Goal: Task Accomplishment & Management: Complete application form

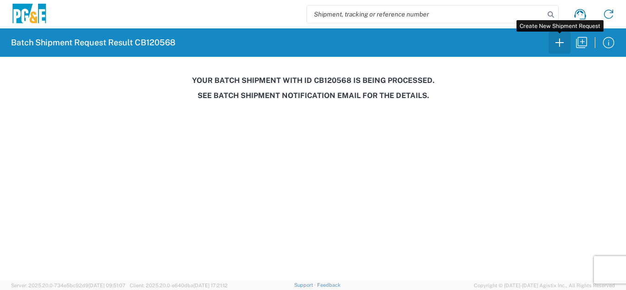
click at [556, 44] on icon "button" at bounding box center [559, 42] width 15 height 15
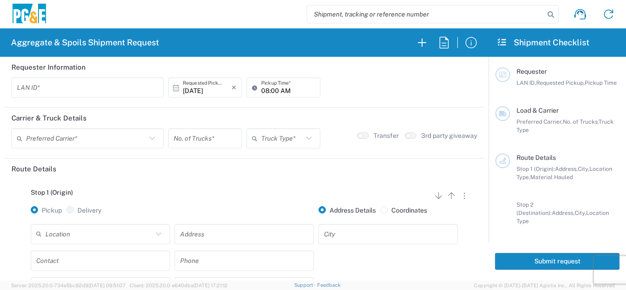
click at [58, 86] on input "text" at bounding box center [87, 88] width 141 height 16
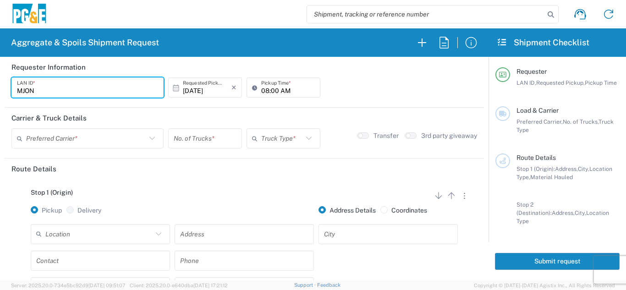
type input "MJON"
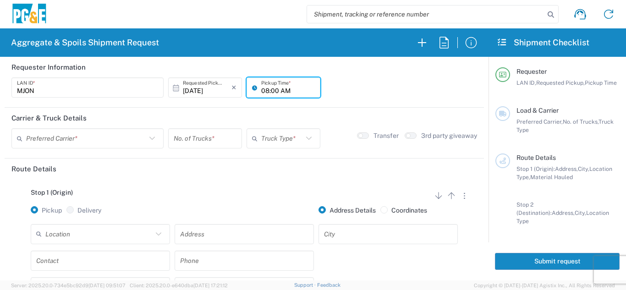
click at [265, 89] on input "08:00 AM" at bounding box center [288, 88] width 54 height 16
click at [269, 89] on input "06:00 AM" at bounding box center [288, 88] width 54 height 16
type input "06:30 AM"
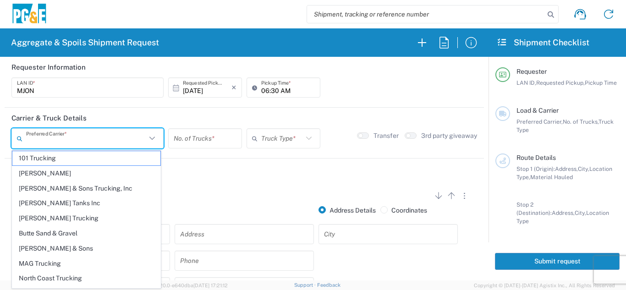
click at [84, 138] on input "text" at bounding box center [86, 139] width 120 height 16
click at [41, 218] on span "[PERSON_NAME] Trucking" at bounding box center [86, 218] width 148 height 14
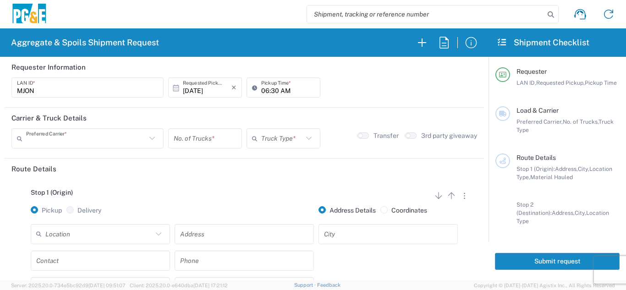
type input "[PERSON_NAME] Trucking"
click at [193, 140] on input "number" at bounding box center [205, 139] width 63 height 16
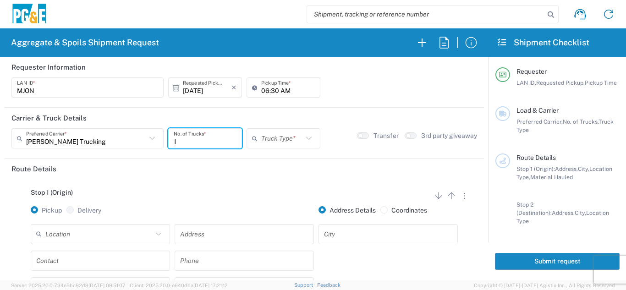
type input "1"
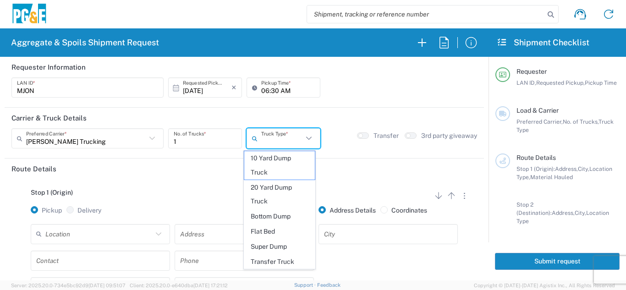
click at [265, 142] on input "text" at bounding box center [282, 139] width 42 height 16
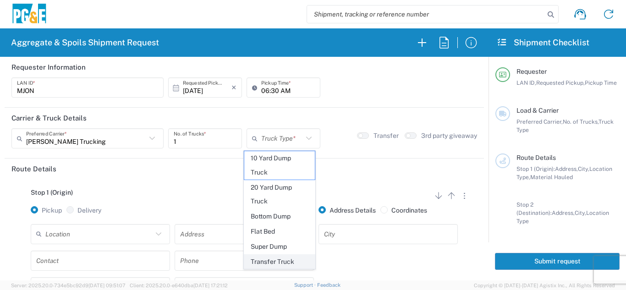
click at [270, 261] on span "Transfer Truck" at bounding box center [279, 262] width 71 height 14
type input "Transfer Truck"
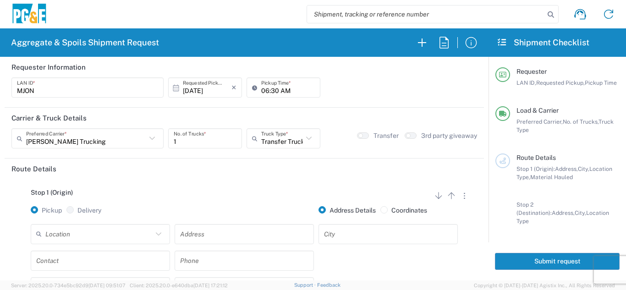
click at [235, 193] on div "Stop 1 (Origin) Add Stop Above Add Stop Below Remove Stop" at bounding box center [244, 197] width 466 height 17
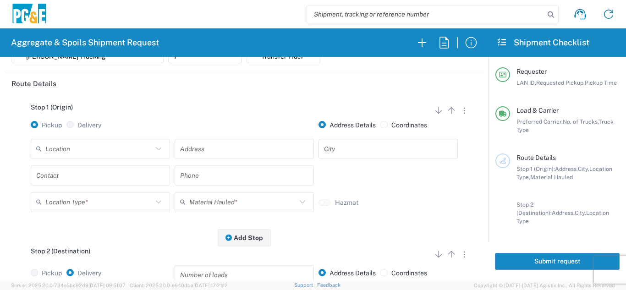
scroll to position [92, 0]
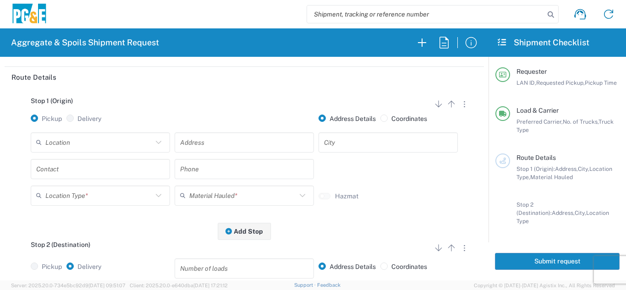
click at [129, 140] on input "text" at bounding box center [98, 142] width 107 height 16
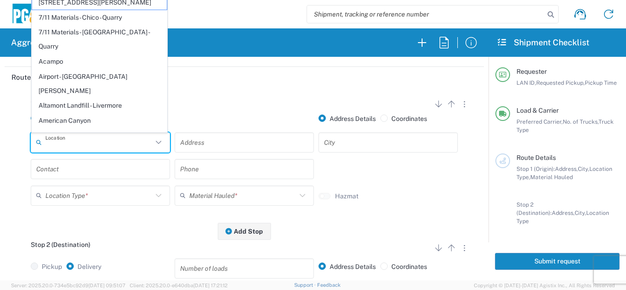
type input "G"
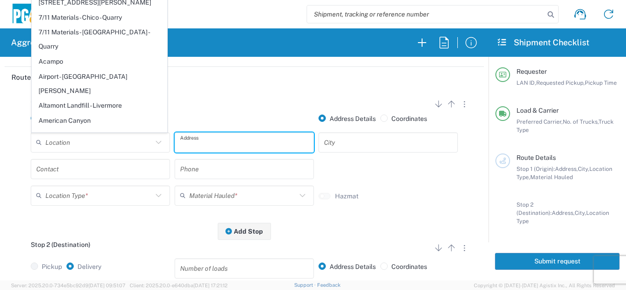
click at [195, 139] on input "text" at bounding box center [244, 142] width 128 height 16
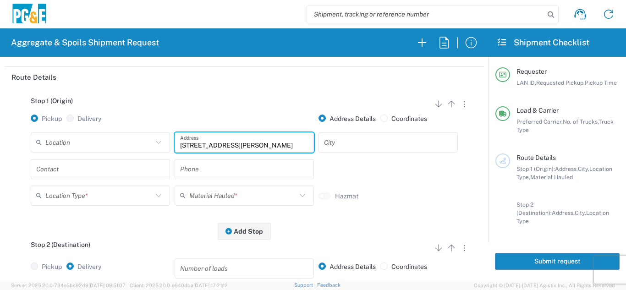
type input "[STREET_ADDRESS][PERSON_NAME]"
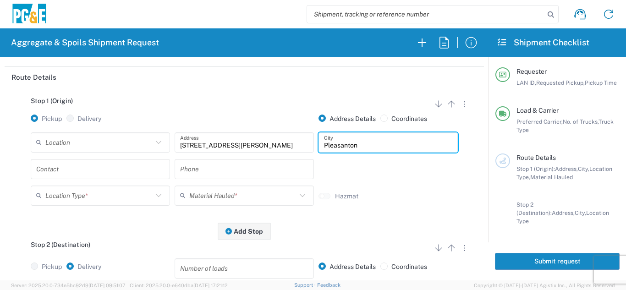
type input "Pleasanton"
click at [94, 168] on input "text" at bounding box center [100, 169] width 128 height 16
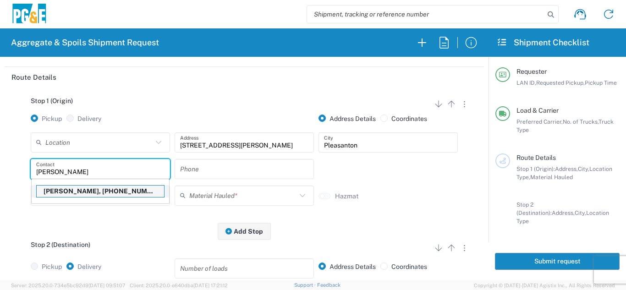
type input "[PERSON_NAME]"
click at [87, 193] on p "[PERSON_NAME], [PHONE_NUMBER]" at bounding box center [100, 191] width 127 height 11
type input "mjon"
type input "[PERSON_NAME]"
type input "[PHONE_NUMBER]"
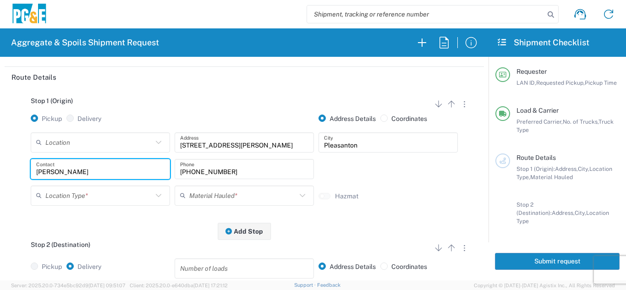
click at [142, 196] on input "text" at bounding box center [98, 195] width 107 height 16
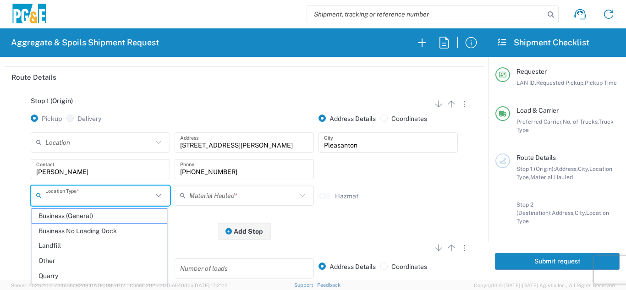
click at [68, 273] on span "Quarry" at bounding box center [99, 276] width 135 height 14
type input "Quarry"
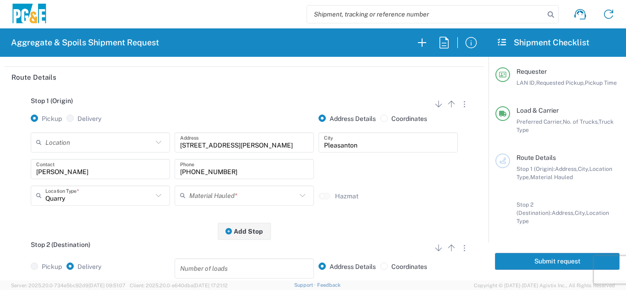
click at [203, 199] on input "text" at bounding box center [242, 195] width 107 height 16
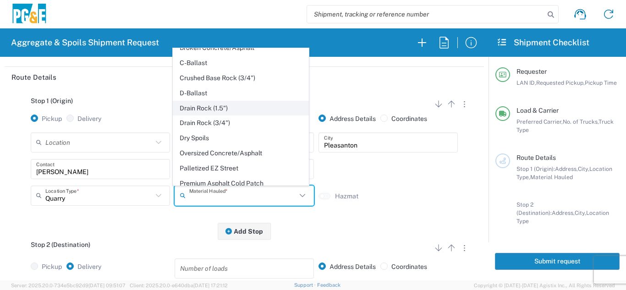
scroll to position [163, 0]
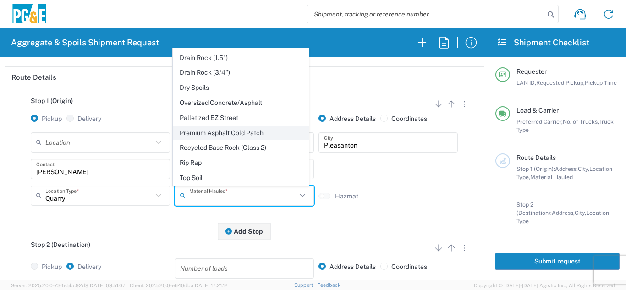
click at [228, 132] on span "Premium Asphalt Cold Patch" at bounding box center [240, 133] width 135 height 14
type input "Premium Asphalt Cold Patch"
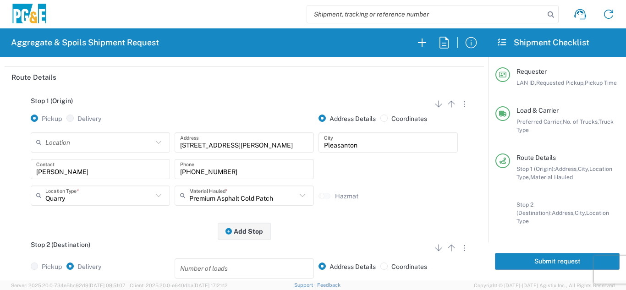
click at [144, 218] on div "Stop 1 (Origin) Add Stop Above Add Stop Below Remove Stop Pickup Delivery Addre…" at bounding box center [244, 160] width 466 height 144
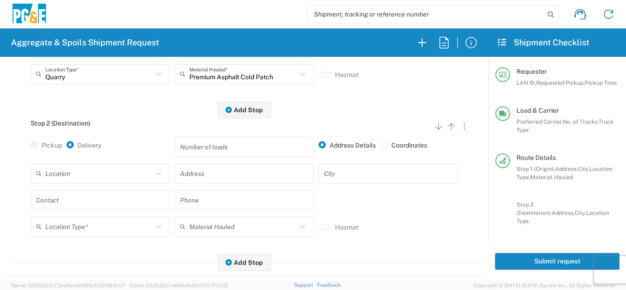
scroll to position [229, 0]
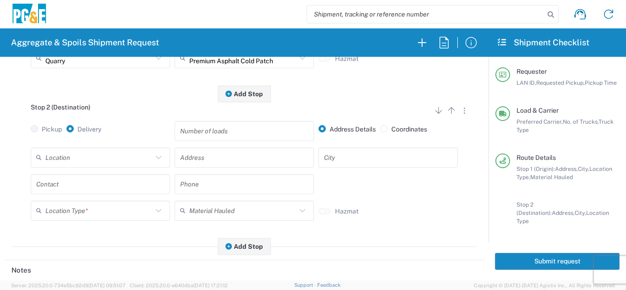
click at [119, 157] on input "text" at bounding box center [98, 157] width 107 height 16
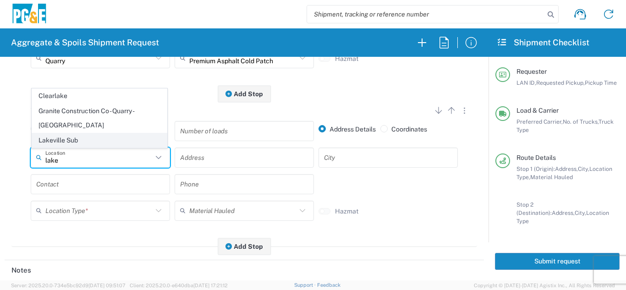
click at [77, 139] on span "Lakeville Sub" at bounding box center [99, 140] width 135 height 14
type input "Lakeville Sub"
type input "[STREET_ADDRESS]"
type input "Petaluma"
type input "Business No Loading Dock"
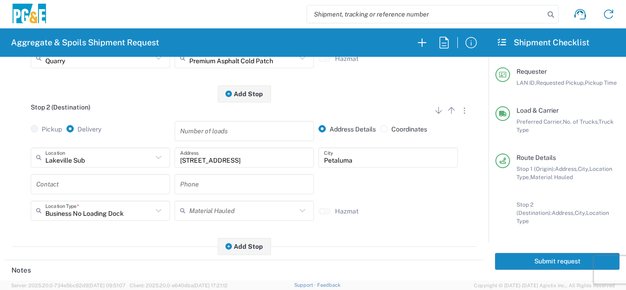
click at [91, 186] on input "text" at bounding box center [100, 184] width 128 height 16
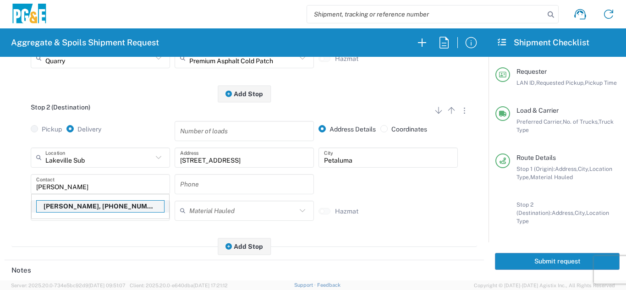
click at [89, 209] on p "[PERSON_NAME], [PHONE_NUMBER]" at bounding box center [100, 206] width 127 height 11
type input "[PERSON_NAME]"
type input "[PHONE_NUMBER]"
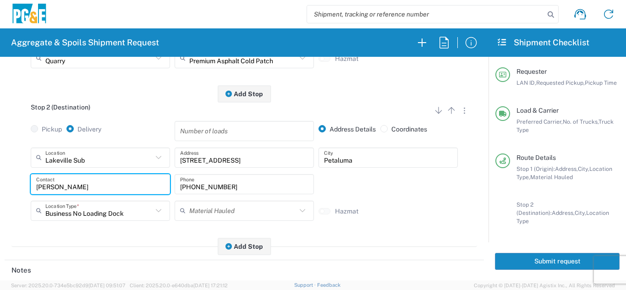
click at [95, 236] on div "Stop 2 (Destination) Add Stop Above Add Stop Below Remove Stop Pickup Delivery …" at bounding box center [244, 170] width 466 height 153
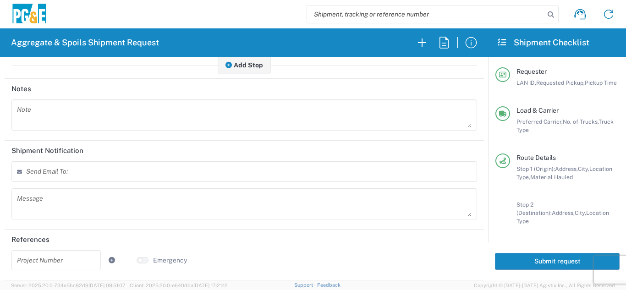
scroll to position [412, 0]
click at [78, 115] on textarea at bounding box center [244, 115] width 455 height 26
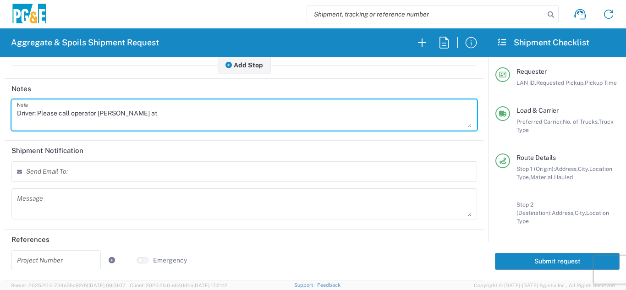
scroll to position [320, 0]
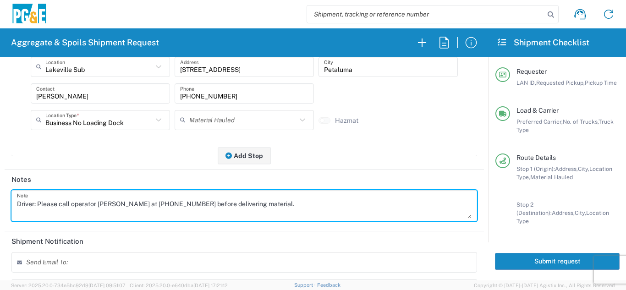
drag, startPoint x: 267, startPoint y: 204, endPoint x: 0, endPoint y: 204, distance: 267.2
click at [0, 204] on form "Requester Information mjon LAN ID * [DATE] × Requested Pickup * Cancel Apply 06…" at bounding box center [244, 169] width 489 height 224
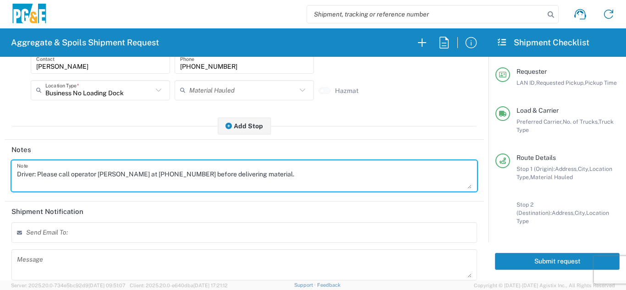
scroll to position [412, 0]
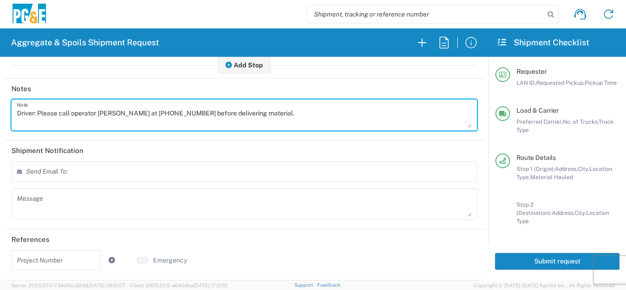
type textarea "Driver: Please call operator [PERSON_NAME] at [PHONE_NUMBER] before delivering …"
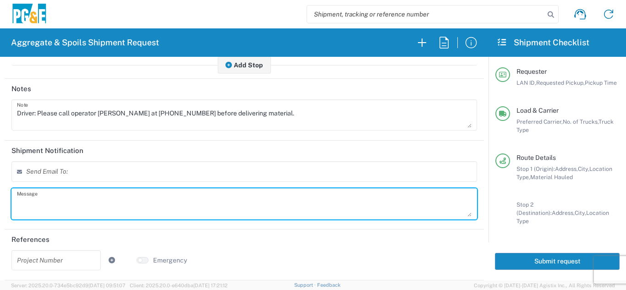
click at [50, 199] on textarea at bounding box center [244, 204] width 455 height 26
paste textarea "Driver: Please call operator [PERSON_NAME] at [PHONE_NUMBER] before delivering …"
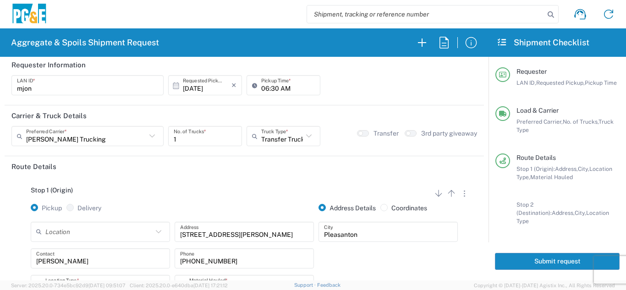
scroll to position [0, 0]
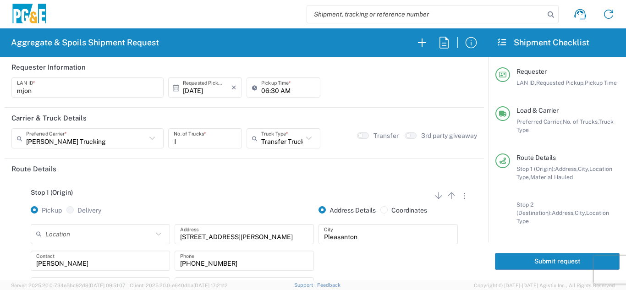
type textarea "Driver: Please call operator [PERSON_NAME] at [PHONE_NUMBER] before delivering …"
click at [528, 260] on button "Submit request" at bounding box center [557, 261] width 125 height 17
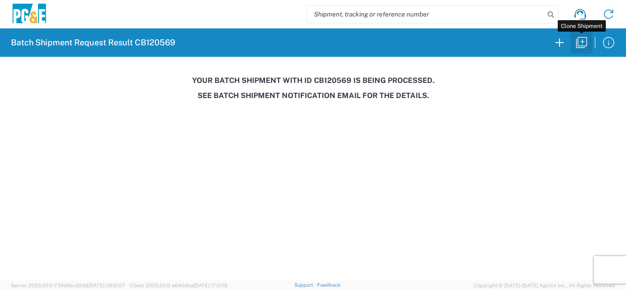
click at [587, 44] on icon "button" at bounding box center [581, 42] width 15 height 15
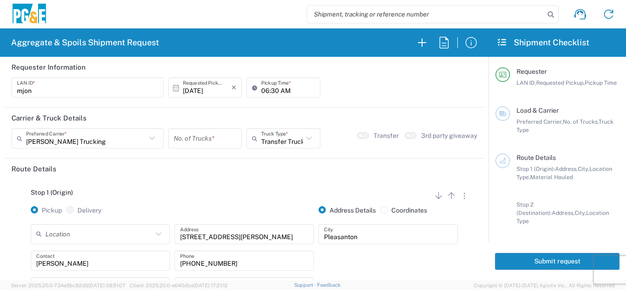
click at [194, 139] on input "number" at bounding box center [205, 139] width 63 height 16
type input "5"
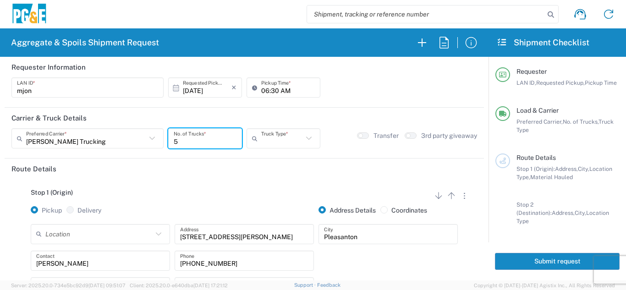
click at [277, 138] on input "text" at bounding box center [282, 139] width 42 height 16
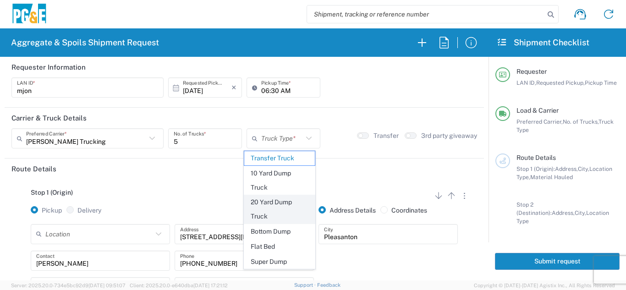
click at [276, 204] on span "20 Yard Dump Truck" at bounding box center [279, 209] width 71 height 28
type input "20 Yard Dump Truck"
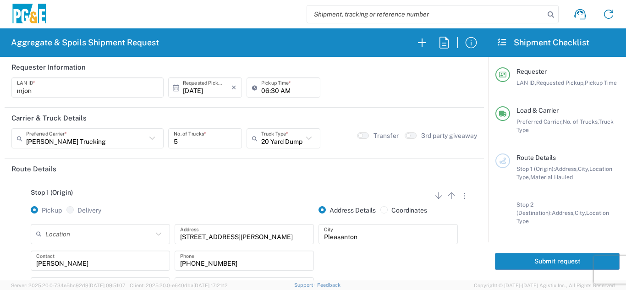
click at [221, 183] on div "Stop 1 (Origin) Add Stop Above Add Stop Below Remove Stop Pickup Delivery Addre…" at bounding box center [244, 251] width 466 height 144
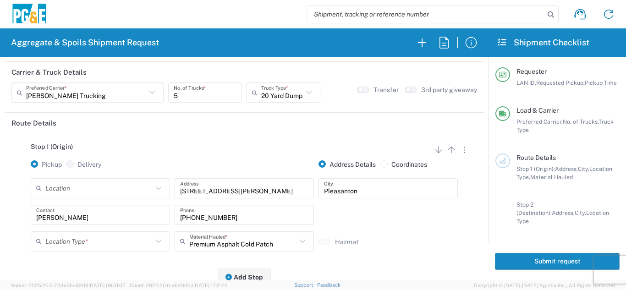
click at [107, 192] on input "text" at bounding box center [98, 188] width 107 height 16
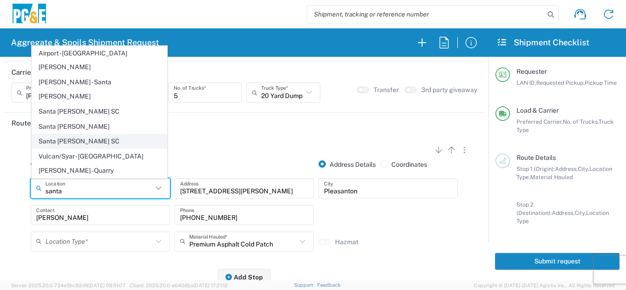
click at [78, 149] on span "Santa [PERSON_NAME] SC" at bounding box center [99, 141] width 135 height 14
type input "Santa [PERSON_NAME] SC"
type input "[STREET_ADDRESS]"
type input "Santa [PERSON_NAME]"
type input "Business No Loading Dock"
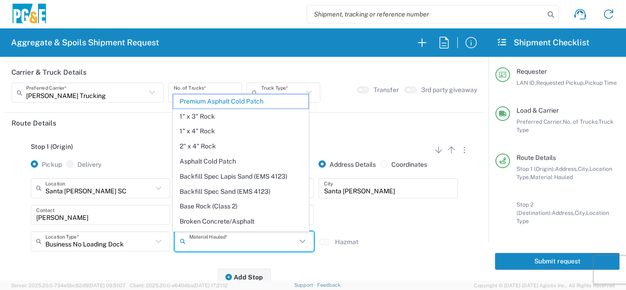
click at [217, 242] on input "text" at bounding box center [242, 241] width 107 height 16
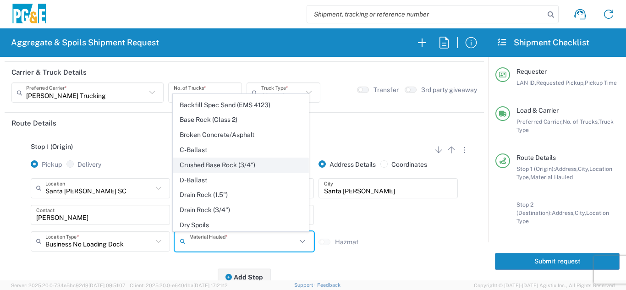
scroll to position [163, 0]
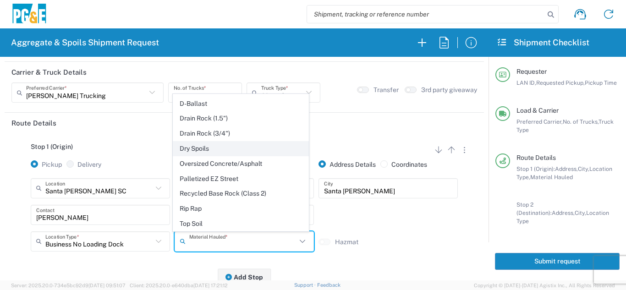
click at [199, 149] on span "Dry Spoils" at bounding box center [240, 149] width 135 height 14
type input "Dry Spoils"
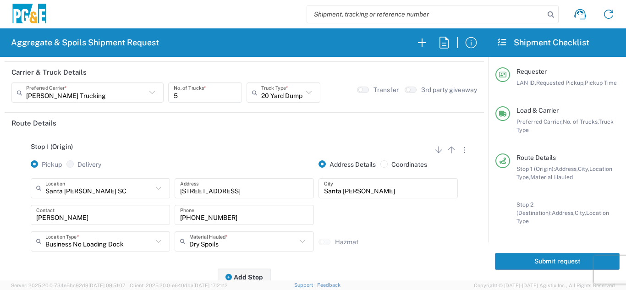
click at [119, 260] on div "Stop 1 (Origin) Add Stop Above Add Stop Below Remove Stop Pickup Delivery Addre…" at bounding box center [244, 205] width 466 height 144
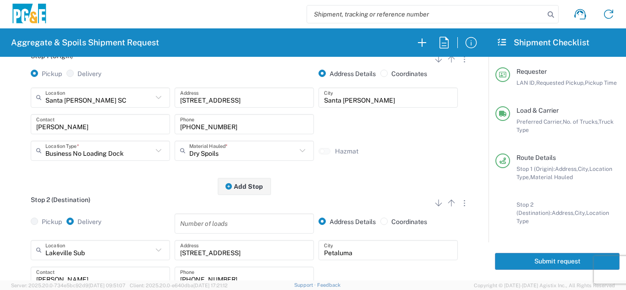
scroll to position [138, 0]
click at [101, 253] on input "text" at bounding box center [98, 249] width 107 height 16
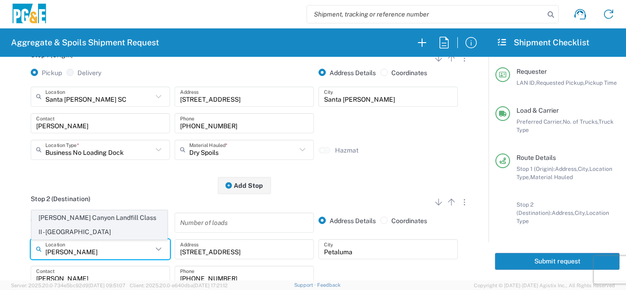
click at [94, 232] on span "[PERSON_NAME] Canyon Landfill Class II - [GEOGRAPHIC_DATA]" at bounding box center [99, 225] width 135 height 28
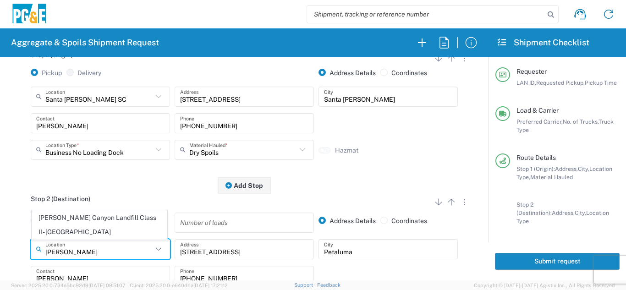
type input "[PERSON_NAME] Canyon Landfill Class II - [GEOGRAPHIC_DATA]"
type input "[STREET_ADDRESS][PERSON_NAME]"
type input "[GEOGRAPHIC_DATA]"
type input "Landfill"
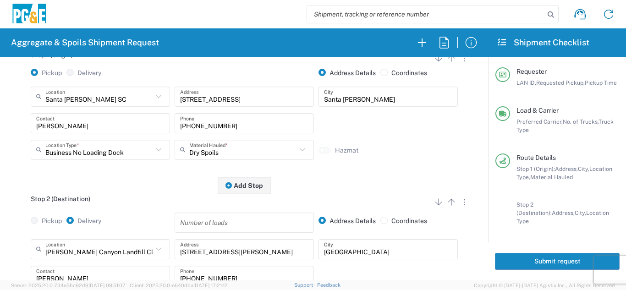
click at [152, 181] on div "Stop 1 (Origin) Add Stop Above Add Stop Below Remove Stop Pickup Delivery Addre…" at bounding box center [244, 114] width 466 height 144
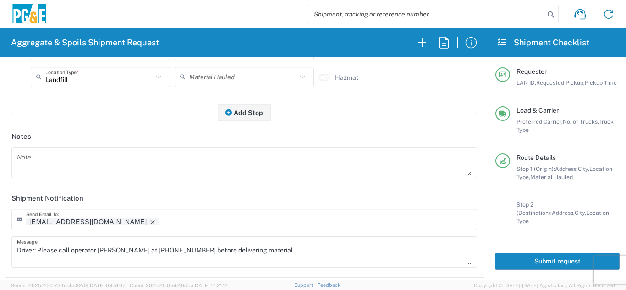
scroll to position [412, 0]
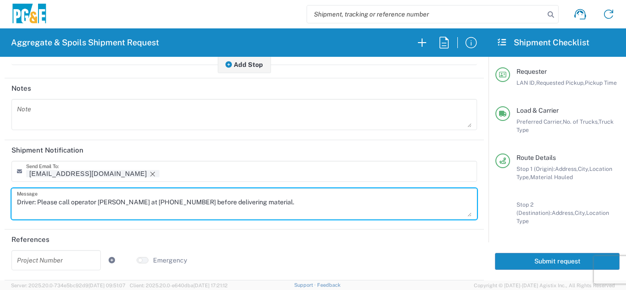
drag, startPoint x: 295, startPoint y: 204, endPoint x: 0, endPoint y: 201, distance: 295.2
click at [0, 201] on form "Requester Information mjon LAN ID * [DATE] × Requested Pickup * Cancel Apply 06…" at bounding box center [244, 169] width 489 height 224
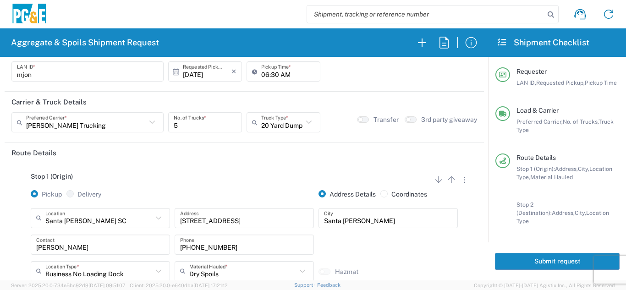
scroll to position [0, 0]
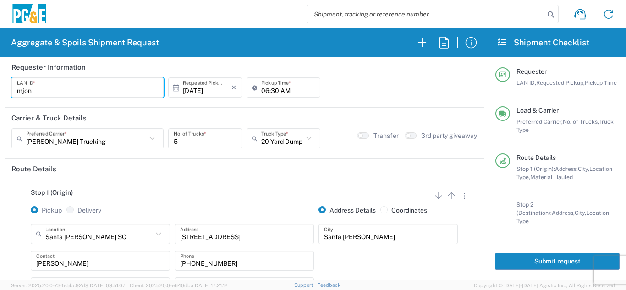
drag, startPoint x: 39, startPoint y: 89, endPoint x: 0, endPoint y: 94, distance: 38.8
click at [0, 94] on form "Requester Information mjon LAN ID * [DATE] × Requested Pickup * Cancel Apply 06…" at bounding box center [244, 169] width 489 height 224
type input "MJON"
click at [154, 201] on div "Stop 1 (Origin) Add Stop Above Add Stop Below Remove Stop" at bounding box center [244, 197] width 466 height 17
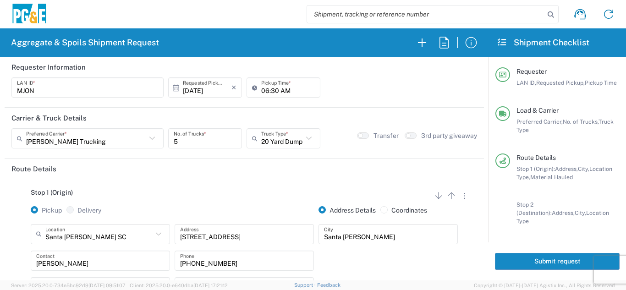
click at [556, 257] on button "Submit request" at bounding box center [557, 261] width 125 height 17
